Goal: Information Seeking & Learning: Learn about a topic

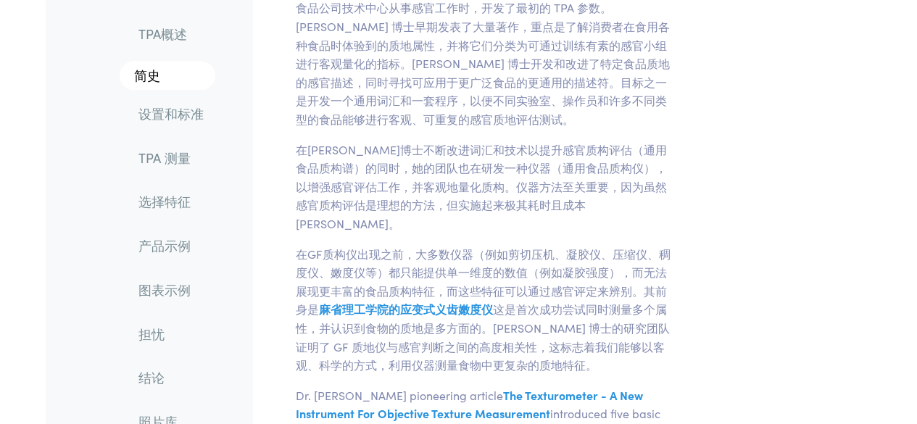
scroll to position [699, 0]
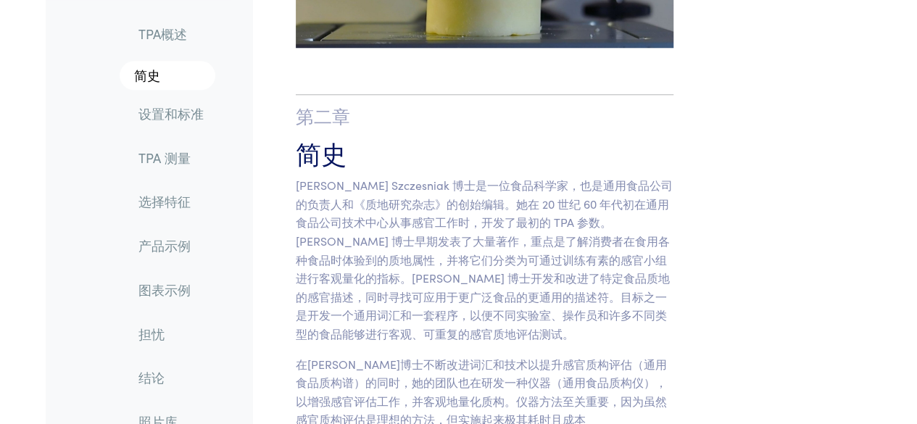
drag, startPoint x: 502, startPoint y: 143, endPoint x: 531, endPoint y: 145, distance: 29.1
click at [531, 145] on h3 "简史" at bounding box center [485, 153] width 378 height 36
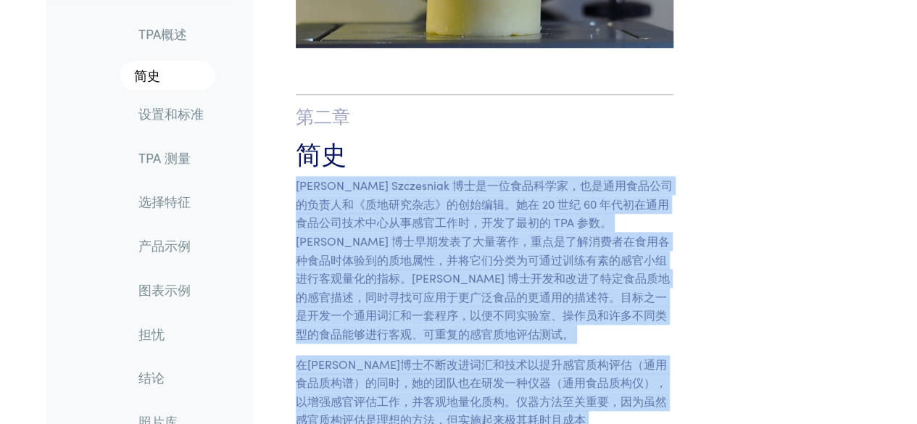
scroll to position [993, 0]
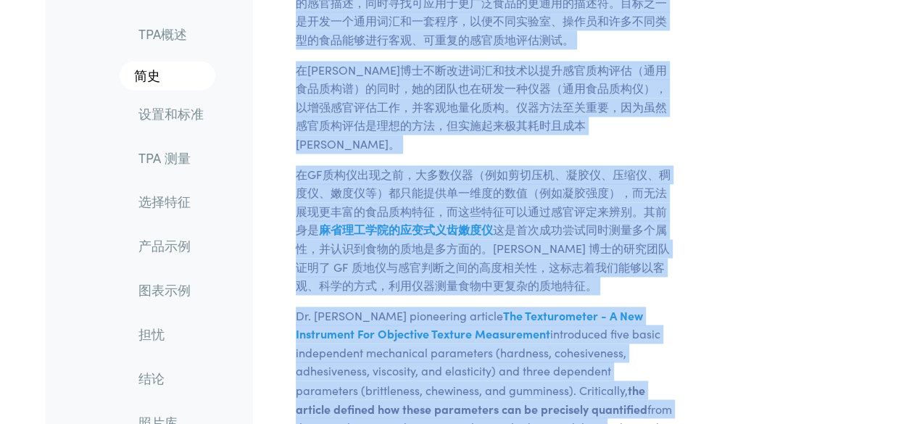
drag, startPoint x: 531, startPoint y: 145, endPoint x: 517, endPoint y: 458, distance: 313.4
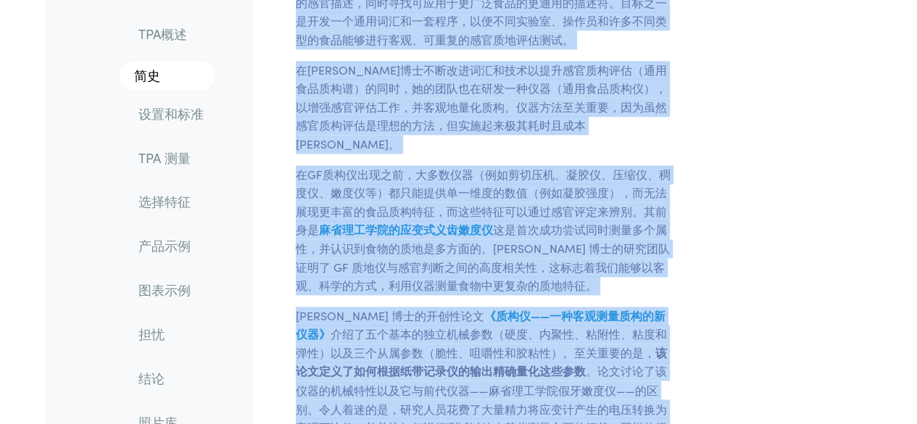
click at [573, 250] on font "这是首次成功尝试同时测量多个属性，并认识到食物的质地是多方面的。[PERSON_NAME] 博士的研究团队证明了 GF 质地仪与感官判断之间的高度相关性，这标…" at bounding box center [483, 257] width 374 height 72
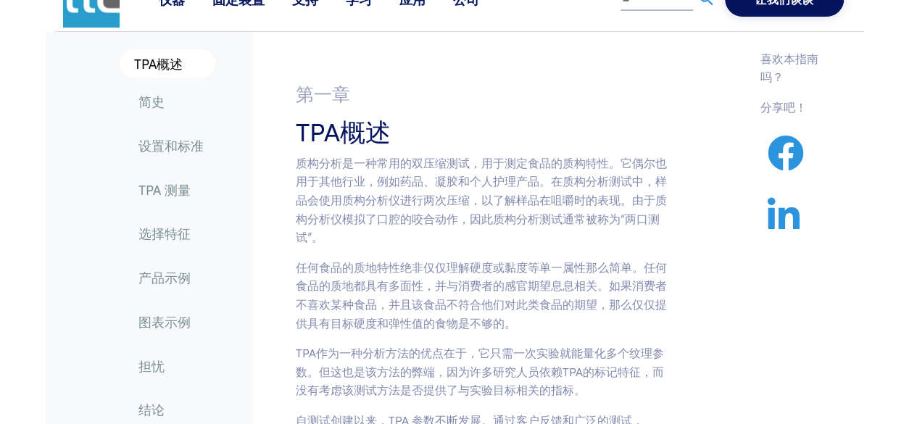
scroll to position [29, 0]
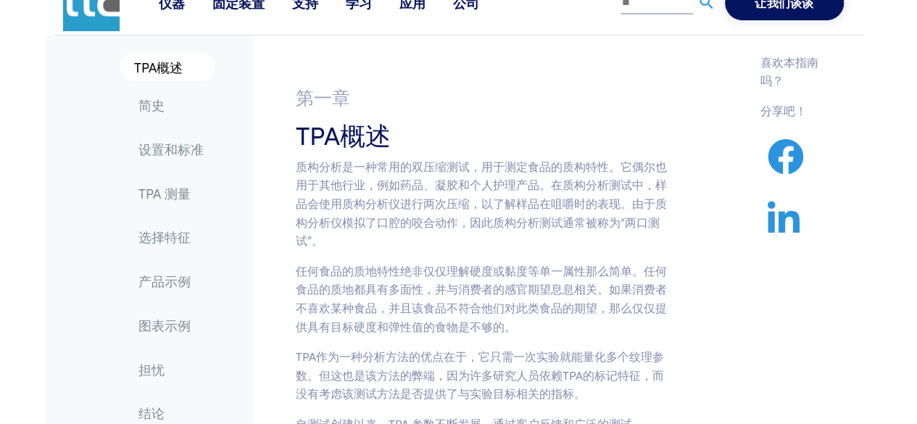
click at [599, 234] on p "质构分析是一种常用的双压缩测试，用于测定食品的质构特性。它偶尔也用于其他行业，例如药品、凝胶和个人护理产品。在质构分析测试中，样品会使用质构分析仪进行两次压缩…" at bounding box center [485, 203] width 378 height 93
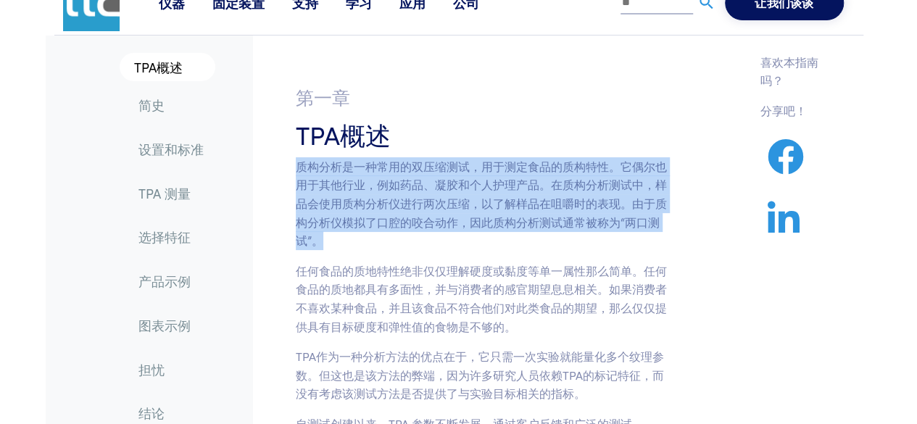
click at [599, 234] on p "质构分析是一种常用的双压缩测试，用于测定食品的质构特性。它偶尔也用于其他行业，例如药品、凝胶和个人护理产品。在质构分析测试中，样品会使用质构分析仪进行两次压缩…" at bounding box center [485, 203] width 378 height 93
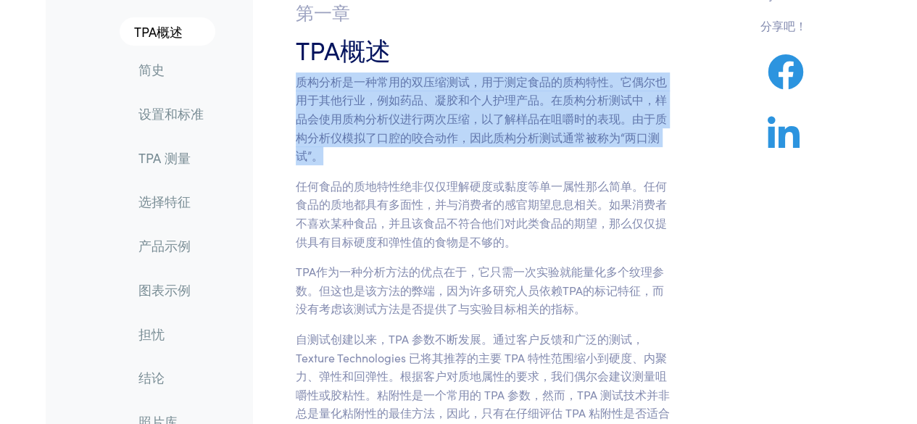
scroll to position [115, 0]
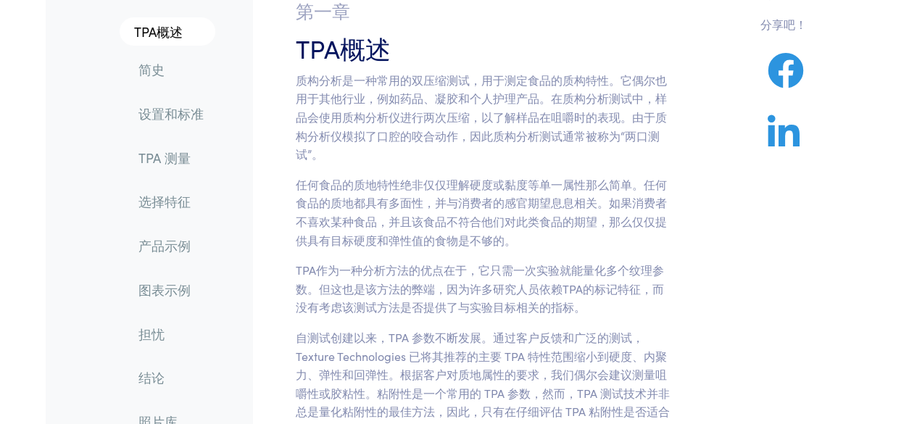
click at [599, 234] on p "任何食品的质地特性绝非仅仅理解硬度或黏度等单一属性那么简单。任何食品的质地都具有多面性，并与消费者的感官期望息息相关。如果消费者不喜欢某种食品，并且该食品不符…" at bounding box center [485, 212] width 378 height 74
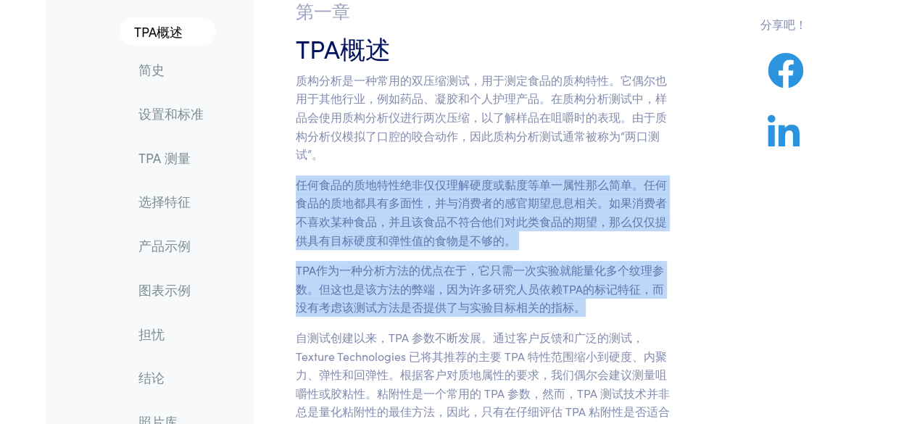
drag, startPoint x: 599, startPoint y: 234, endPoint x: 597, endPoint y: 267, distance: 33.4
click at [597, 267] on section "第一章 TPA概述 质构分析是一种常用的双压缩测试，用于测定食品的质构特性。它偶尔也用于其他行业，例如药品、凝胶和个人护理产品。在质构分析测试中，样品会使用质…" at bounding box center [484, 316] width 447 height 665
click at [597, 267] on font "TPA作为一种分析方法的优点在于，它只需一次实验就能量化多个纹理参数。但这也是该方法的弊端，因为许多研究人员依赖TPA的标记特征，而没有考虑该测试方法是否提供…" at bounding box center [480, 288] width 368 height 53
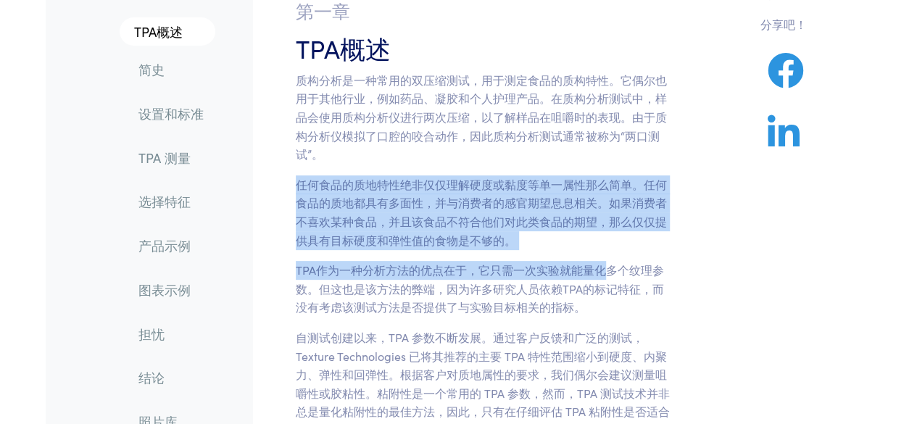
drag, startPoint x: 597, startPoint y: 267, endPoint x: 638, endPoint y: 156, distance: 118.8
click at [638, 156] on section "第一章 TPA概述 质构分析是一种常用的双压缩测试，用于测定食品的质构特性。它偶尔也用于其他行业，例如药品、凝胶和个人护理产品。在质构分析测试中，样品会使用质…" at bounding box center [484, 316] width 447 height 665
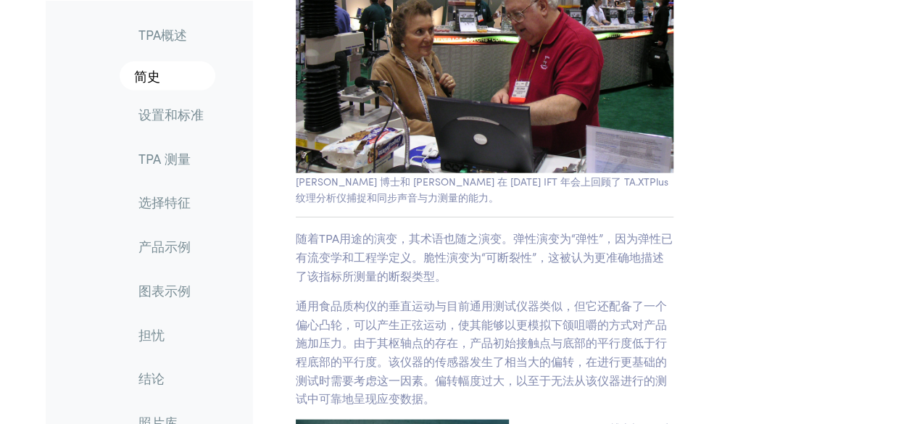
scroll to position [1610, 0]
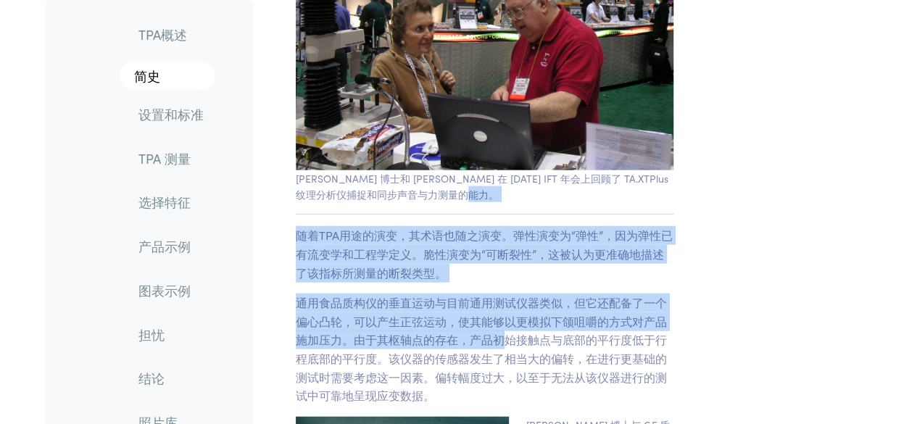
drag, startPoint x: 506, startPoint y: 321, endPoint x: 642, endPoint y: 184, distance: 193.2
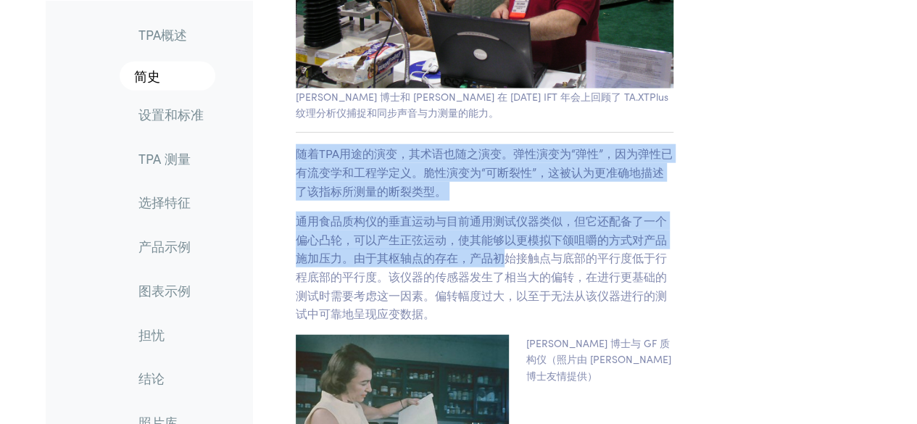
scroll to position [1693, 0]
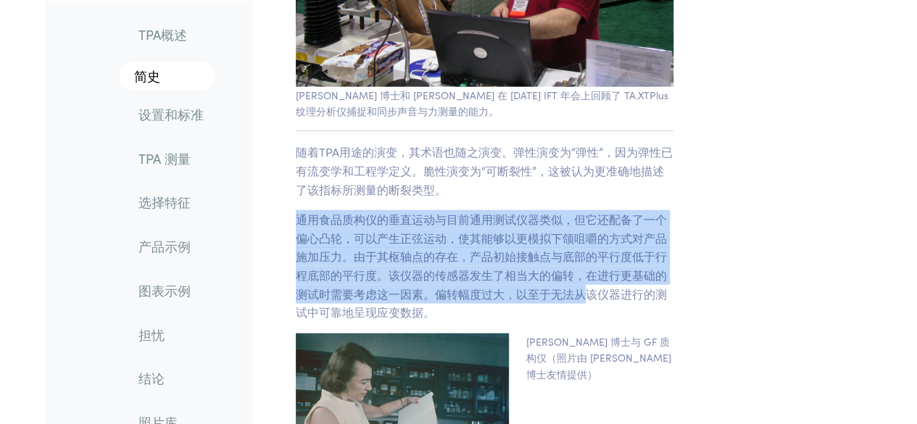
drag, startPoint x: 587, startPoint y: 273, endPoint x: 630, endPoint y: 177, distance: 104.8
click at [630, 177] on p "随着TPA用途的演变，其术语也随之演变。弹性演变为“弹性”，因为弹性已有流变学和工程学定义。脆性演变为“可断裂性”，这被认为更准确地描述了该指标所测量的断裂类…" at bounding box center [485, 171] width 378 height 56
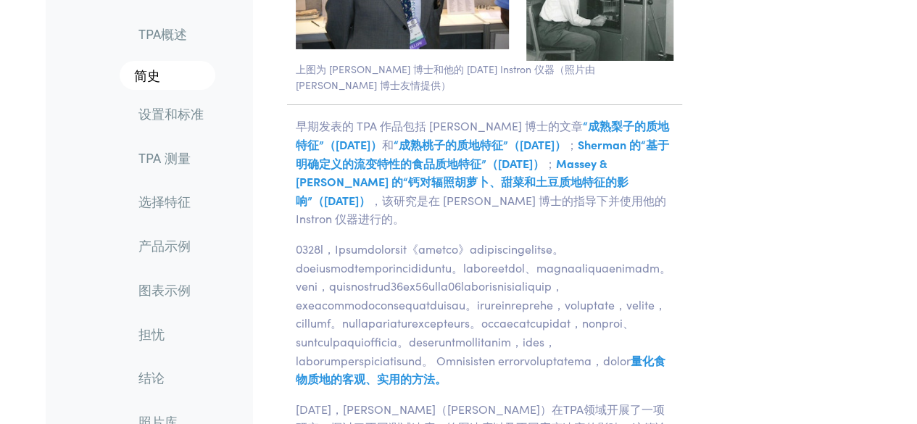
scroll to position [2525, 0]
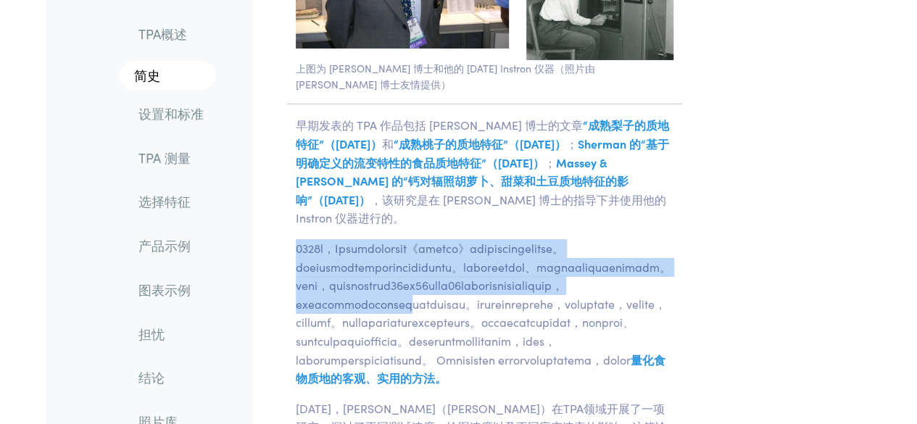
drag, startPoint x: 622, startPoint y: 281, endPoint x: 642, endPoint y: 182, distance: 101.4
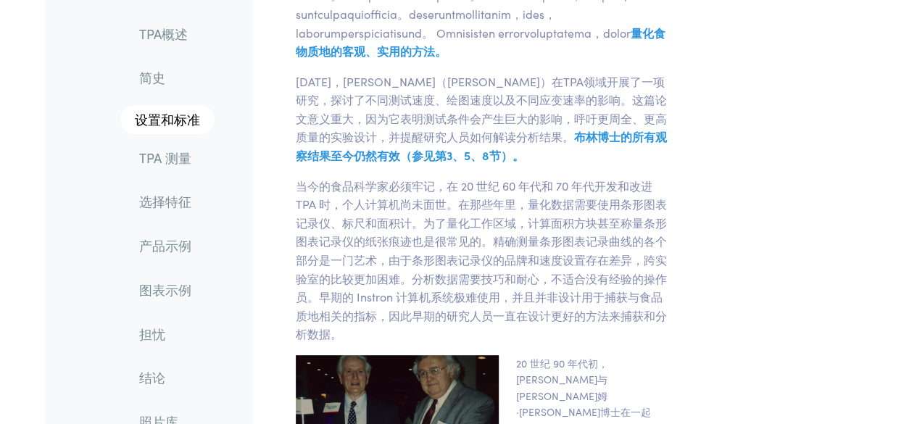
scroll to position [2873, 0]
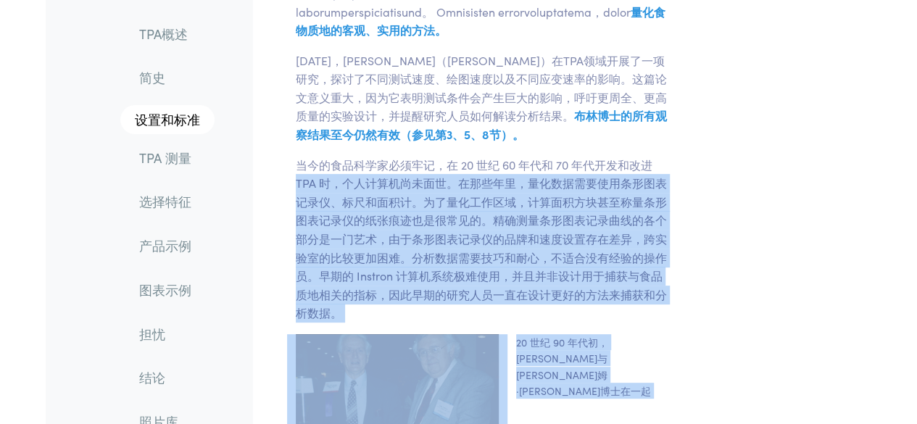
drag, startPoint x: 649, startPoint y: 201, endPoint x: 728, endPoint y: 58, distance: 162.8
click at [633, 272] on font "当今的食品科学家必须牢记，在 20 世纪 60 年代和 70 年代开发和改进 TPA 时，个人计算机尚未面世。在那些年里，量化数据需要使用条形图表记录仪、标尺…" at bounding box center [481, 239] width 371 height 165
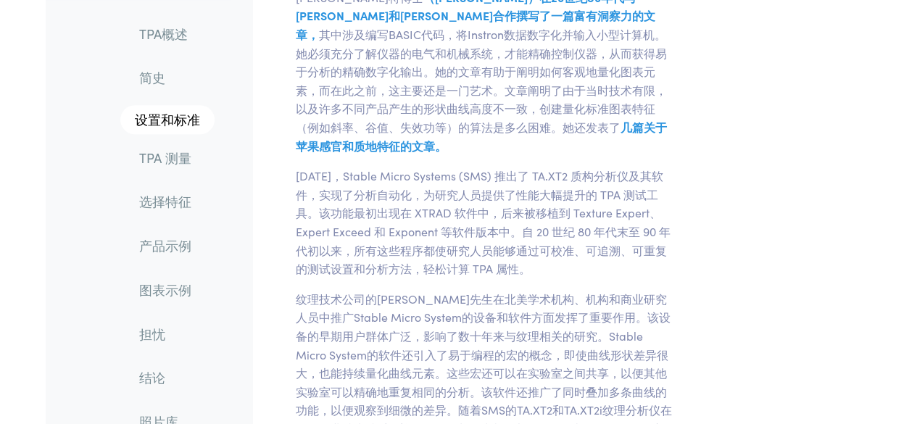
scroll to position [3365, 0]
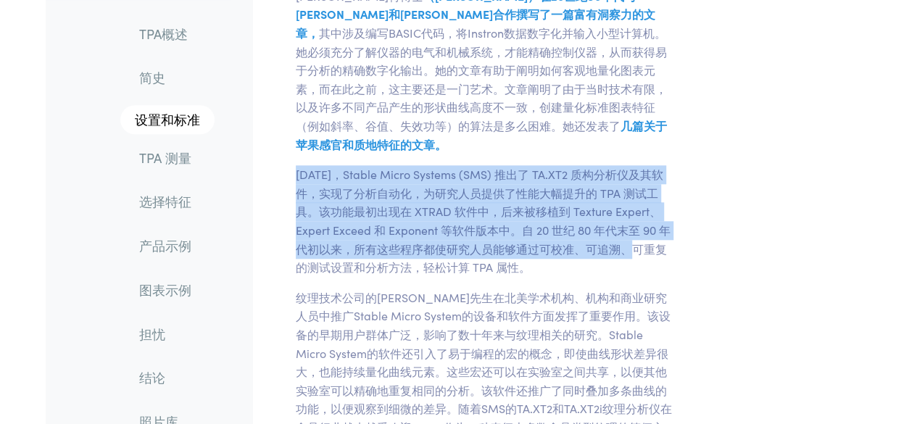
drag, startPoint x: 645, startPoint y: 274, endPoint x: 680, endPoint y: 171, distance: 108.7
click at [680, 171] on div "上图为 [PERSON_NAME] 博士和他的 [DATE] Instron 仪器（照片由 [PERSON_NAME] 博士友情提供） 早期发表的 TPA 作…" at bounding box center [484, 148] width 395 height 2202
click at [680, 154] on p "[PERSON_NAME] （[PERSON_NAME]）在20世纪80年代与[PERSON_NAME]和[PERSON_NAME]合作撰写了一篇富有洞察力的…" at bounding box center [484, 70] width 395 height 167
drag, startPoint x: 680, startPoint y: 171, endPoint x: 651, endPoint y: 262, distance: 95.1
click at [651, 262] on div "上图为 [PERSON_NAME] 博士和他的 [DATE] Instron 仪器（照片由 [PERSON_NAME] 博士友情提供） 早期发表的 TPA 作…" at bounding box center [484, 148] width 395 height 2202
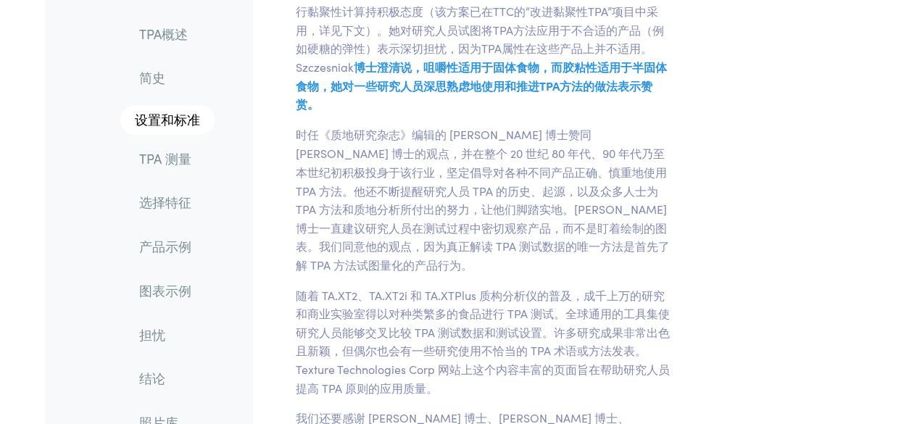
scroll to position [3973, 0]
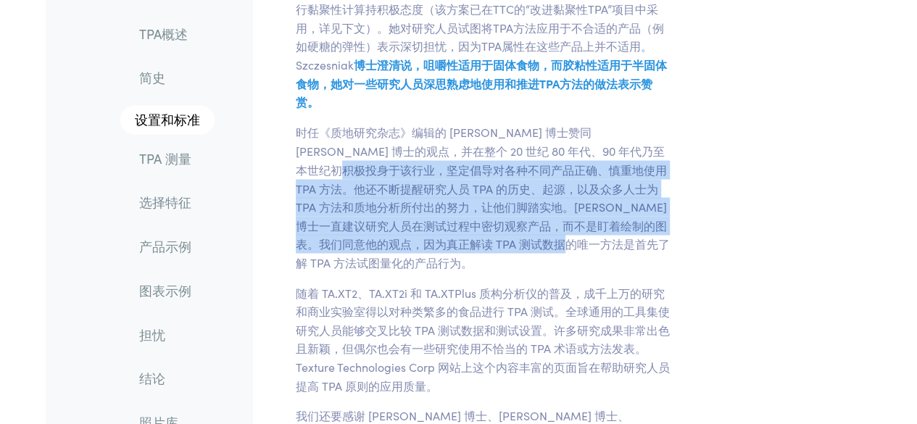
drag, startPoint x: 506, startPoint y: 255, endPoint x: 661, endPoint y: 141, distance: 192.4
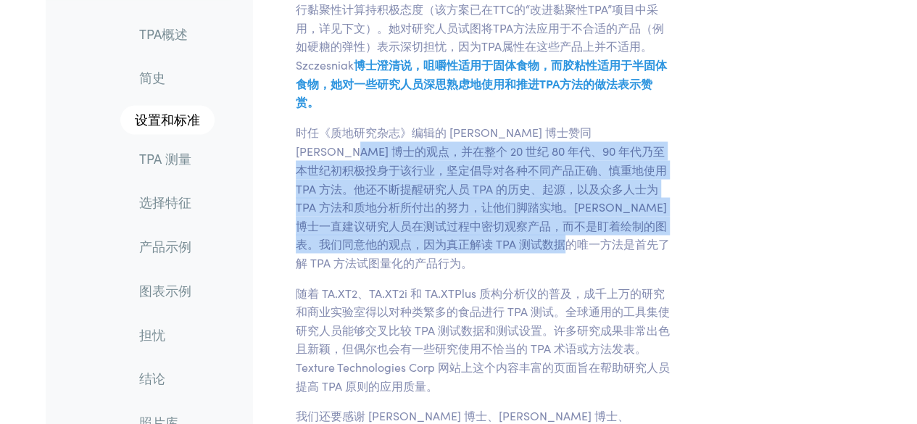
click at [661, 141] on p "时任《质地研究杂志》编辑的 [PERSON_NAME] 博士赞同 [PERSON_NAME] 博士的观点，并在整个 20 世纪 80 年代、90 年代乃至本世…" at bounding box center [484, 197] width 395 height 149
drag, startPoint x: 536, startPoint y: 255, endPoint x: 670, endPoint y: 139, distance: 177.3
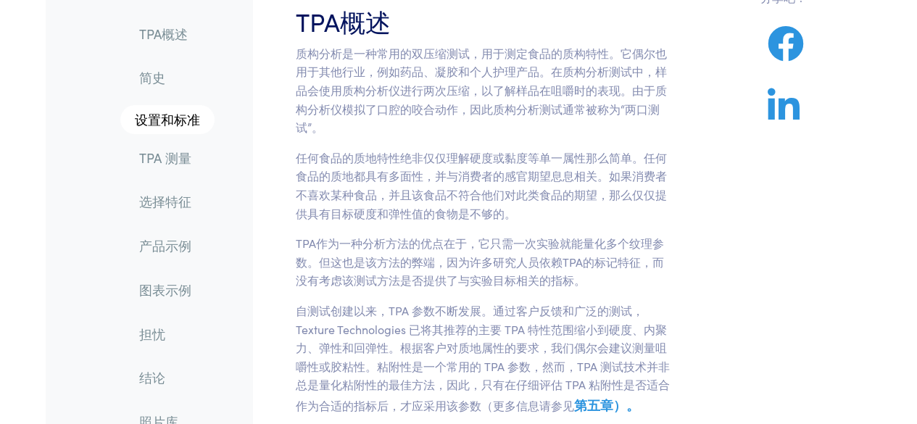
scroll to position [0, 0]
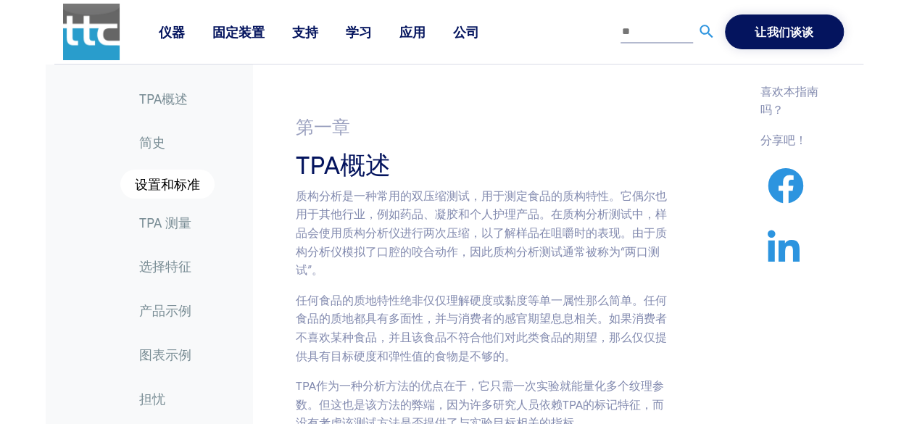
click at [170, 130] on link "简史" at bounding box center [171, 141] width 87 height 33
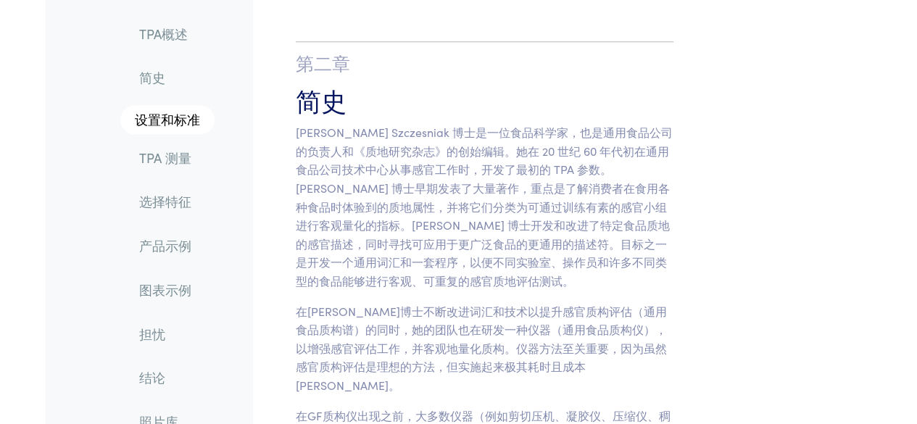
scroll to position [763, 0]
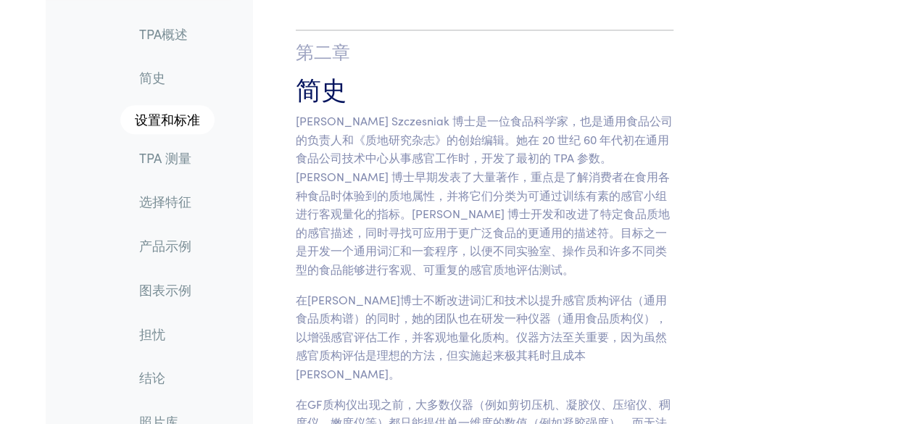
click at [158, 37] on font "TPA概述" at bounding box center [163, 34] width 49 height 18
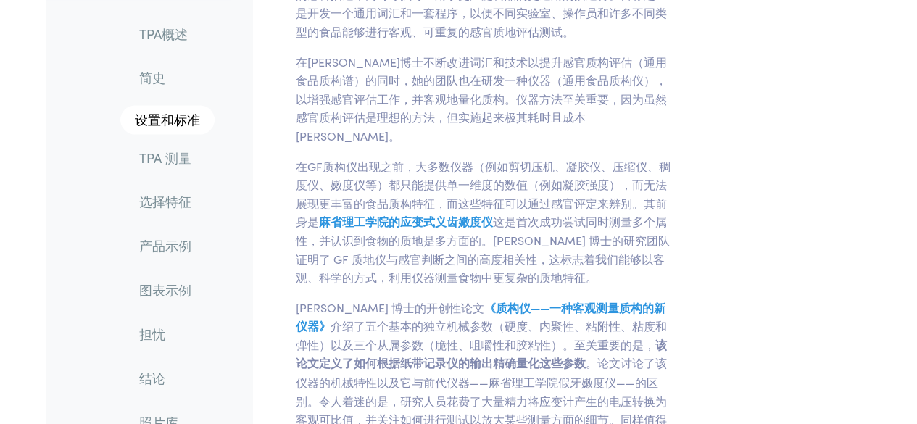
scroll to position [1002, 0]
click at [161, 291] on font "图表示例" at bounding box center [165, 290] width 52 height 18
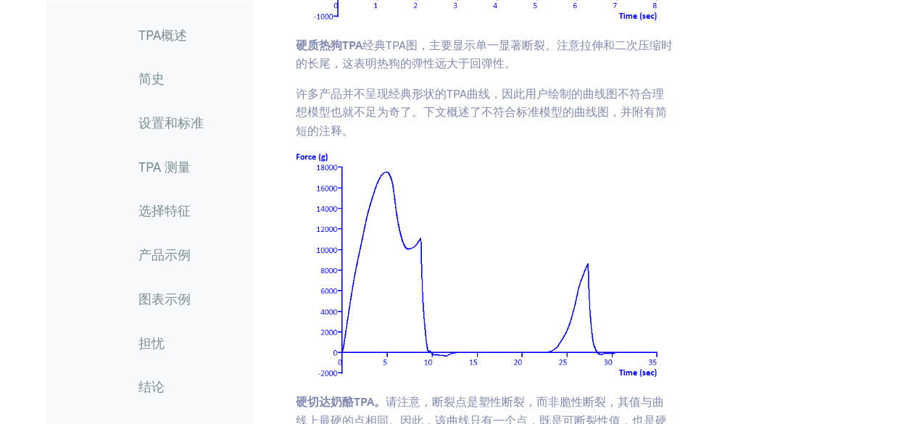
scroll to position [15539, 0]
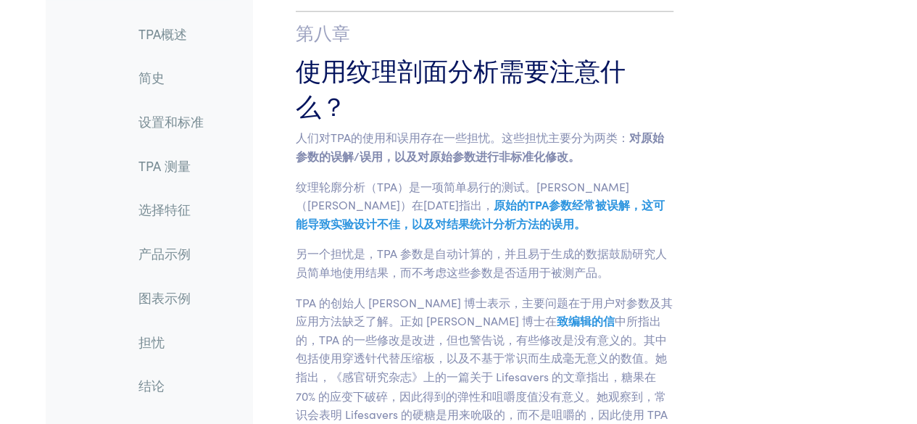
scroll to position [17786, 0]
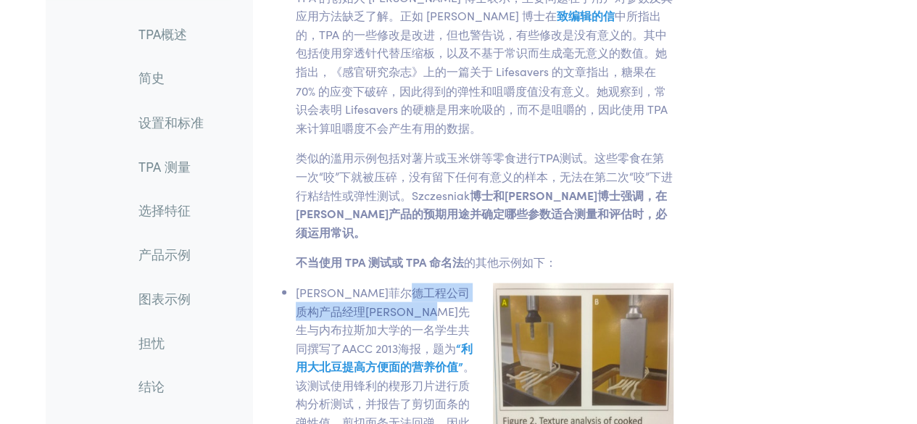
drag, startPoint x: 418, startPoint y: 182, endPoint x: 274, endPoint y: 335, distance: 209.7
click at [274, 335] on section "第八章 使用纹理剖面分析需要注意什么？ 人们对TPA的使用和误用存在一些担忧。这些担忧主要分为两类： 对原始参数的误解/误用，以及对原始参数进行非标准化修改。…" at bounding box center [484, 404] width 447 height 1454
click at [390, 327] on font "[PERSON_NAME]菲尔德工程公司质构产品经理[PERSON_NAME]先生与内布拉斯加大学的一名学生共同撰写了AACC 2013海报，题为" at bounding box center [383, 319] width 174 height 72
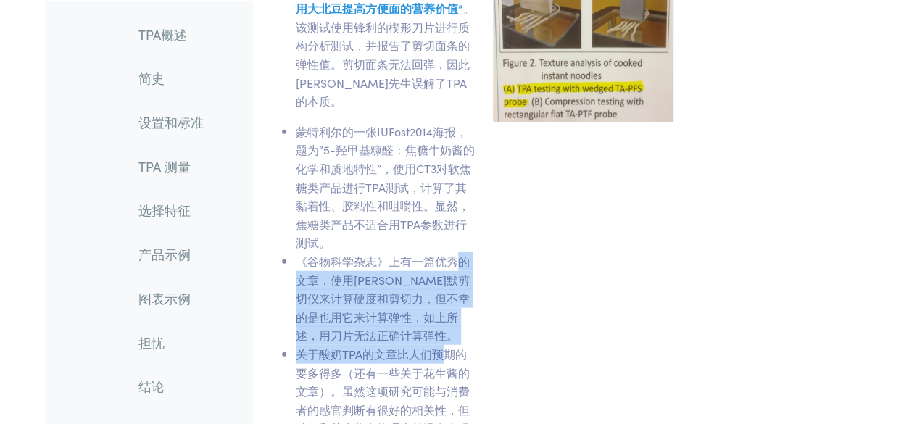
drag, startPoint x: 440, startPoint y: 343, endPoint x: 461, endPoint y: 251, distance: 94.4
click at [461, 251] on ul "蒙特利尔的一张IUFost2014海报，题为“5-羟甲基糠醛：焦糖牛奶酱的化学和质地特性”，使用CT3对软焦糖类产品进行TPA测试，计算了其黏着性、胶粘性和咀…" at bounding box center [386, 345] width 198 height 445
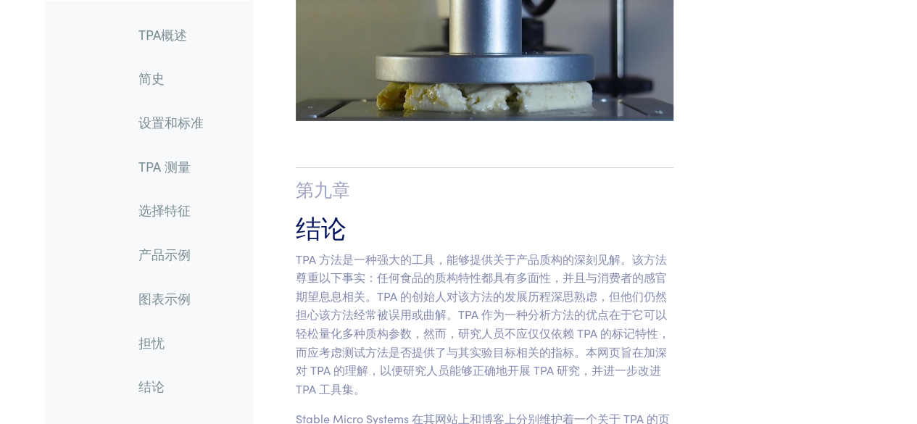
scroll to position [18781, 0]
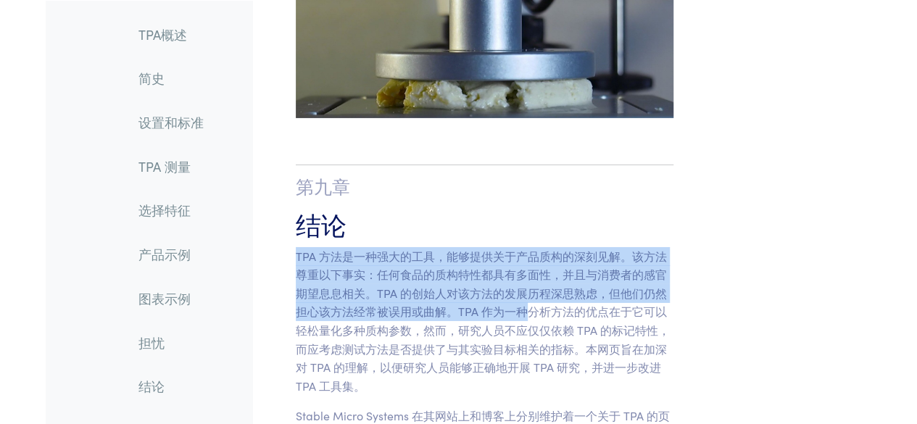
drag, startPoint x: 528, startPoint y: 308, endPoint x: 556, endPoint y: 217, distance: 95.6
click at [556, 217] on section "第九章 结论 TPA 方法是一种强大的工具，能够提供关于产品质构的深刻见解。该方法尊重以下事实：任何食品的质构特性都具有多面性，并且与消费者的感官期望息息相关…" at bounding box center [484, 420] width 447 height 569
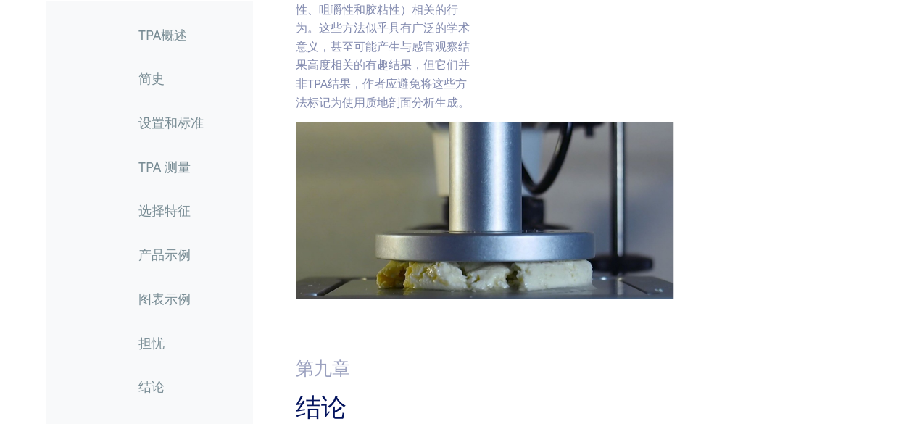
drag, startPoint x: 835, startPoint y: 182, endPoint x: 499, endPoint y: 344, distance: 373.5
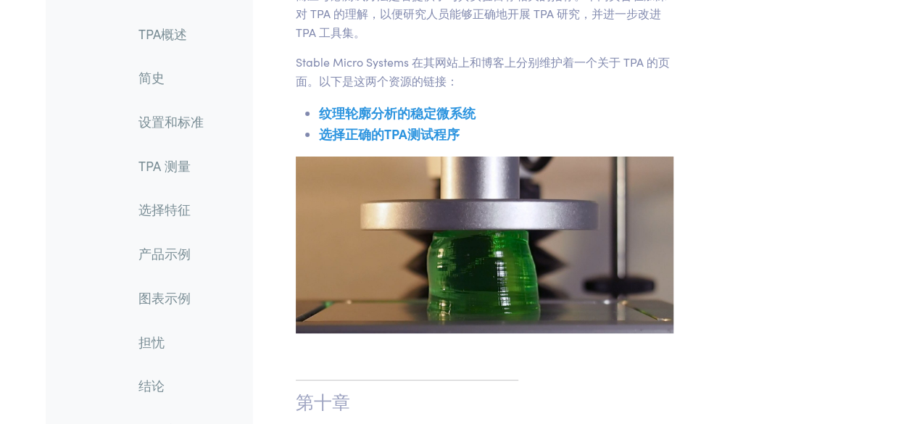
scroll to position [19590, 0]
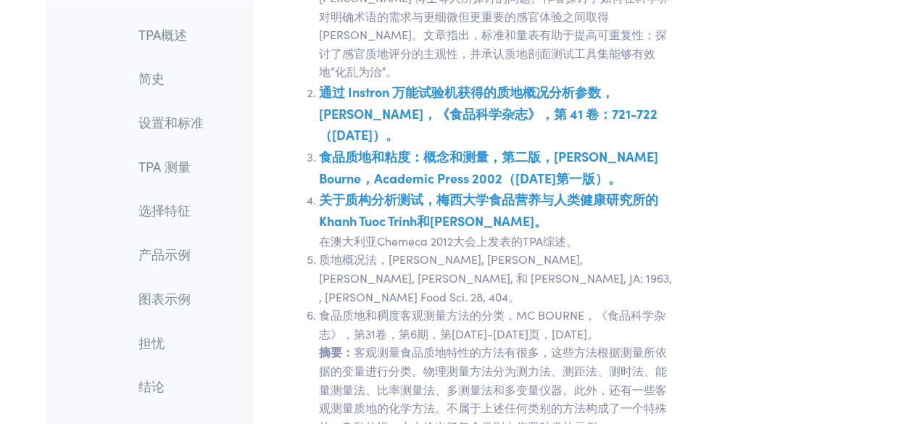
click at [495, 344] on font "客观测量食品质地特性的方法有很多，这些方法根据测量所依据的变量进行分类。物理测量方法分为测力法、测距法、测时法、能量测量法、比率测量法、多测量法和多变量仪器。…" at bounding box center [493, 389] width 348 height 90
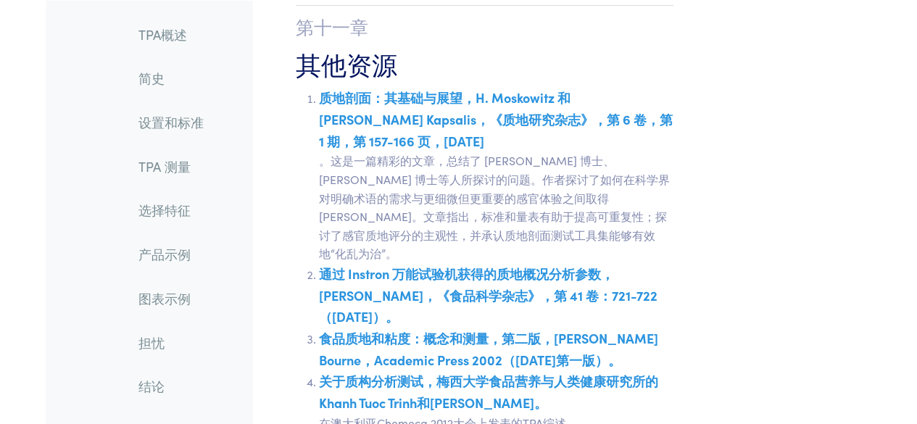
click at [164, 265] on link "产品示例" at bounding box center [171, 254] width 88 height 33
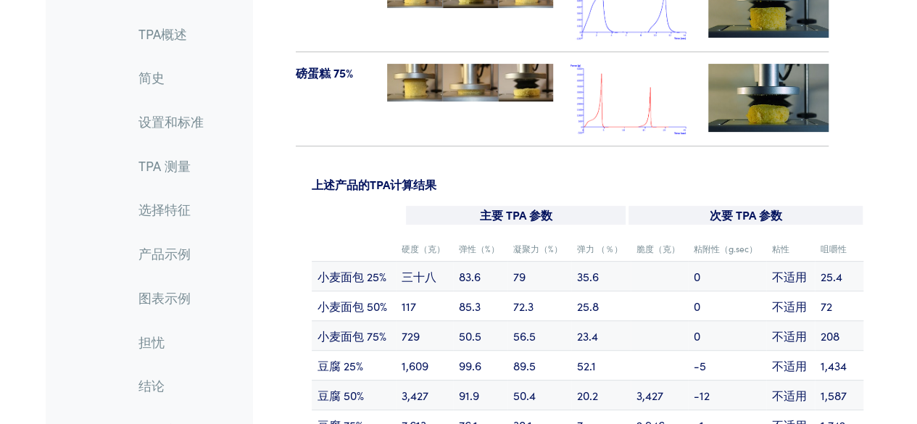
scroll to position [13932, 0]
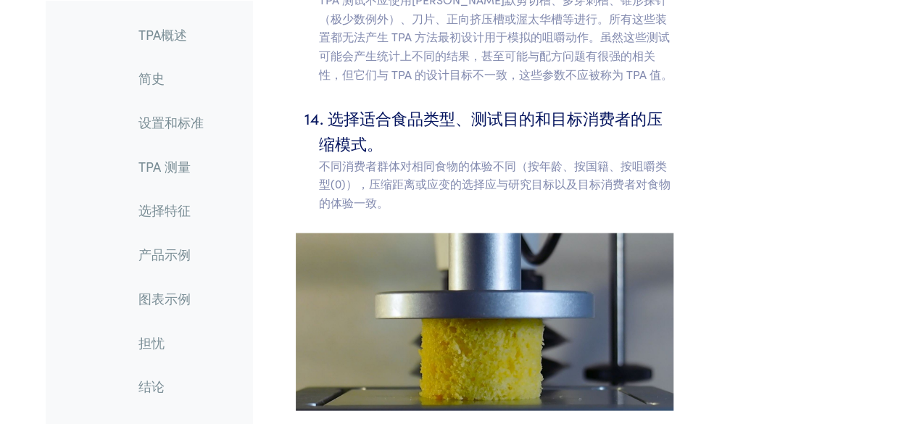
scroll to position [6350, 0]
